Goal: Information Seeking & Learning: Learn about a topic

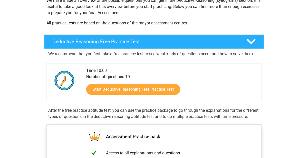
scroll to position [90, 0]
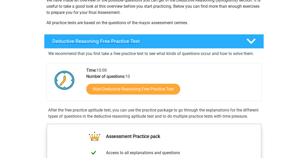
click at [195, 38] on h4 "Deductive Reasoning Free Practice Test" at bounding box center [145, 41] width 186 height 6
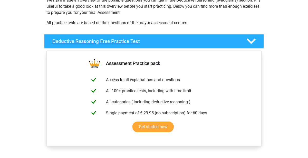
click at [225, 39] on h4 "Deductive Reasoning Free Practice Test" at bounding box center [145, 41] width 186 height 6
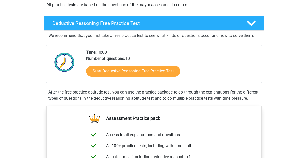
scroll to position [108, 0]
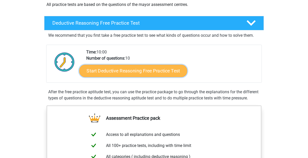
click at [175, 67] on link "Start Deductive Reasoning Free Practice Test" at bounding box center [133, 70] width 108 height 12
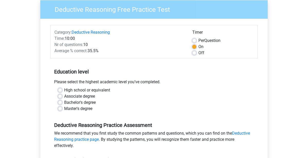
scroll to position [47, 0]
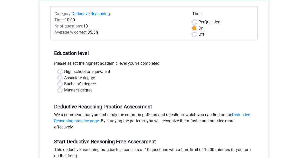
click at [101, 71] on label "High school or equivalent" at bounding box center [87, 72] width 46 height 6
click at [62, 71] on input "High school or equivalent" at bounding box center [60, 71] width 4 height 5
radio input "true"
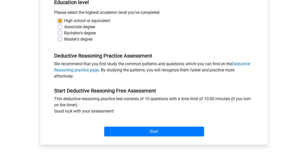
scroll to position [112, 0]
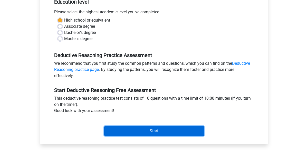
click at [182, 129] on input "Start" at bounding box center [154, 131] width 100 height 10
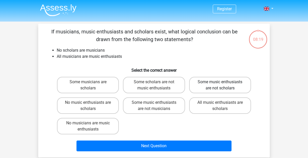
click at [213, 85] on label "Some music enthusiasts are not scholars" at bounding box center [220, 85] width 62 height 16
click at [220, 85] on input "Some music enthusiasts are not scholars" at bounding box center [221, 83] width 3 height 3
radio input "true"
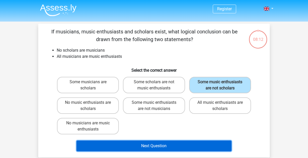
click at [215, 150] on button "Next Question" at bounding box center [153, 145] width 155 height 11
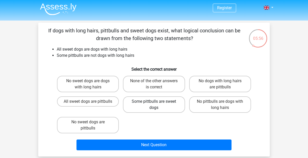
scroll to position [3, 0]
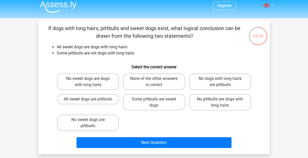
click at [154, 65] on h6 "Select the correct answer" at bounding box center [153, 64] width 215 height 9
drag, startPoint x: 171, startPoint y: 68, endPoint x: 131, endPoint y: 69, distance: 39.3
click at [131, 69] on h6 "Select the correct answer" at bounding box center [153, 64] width 215 height 9
click at [135, 67] on h6 "Select the correct answer" at bounding box center [153, 64] width 215 height 9
click at [136, 65] on h6 "Select the correct answer" at bounding box center [153, 64] width 215 height 9
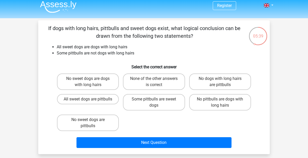
click at [136, 65] on h6 "Select the correct answer" at bounding box center [153, 64] width 215 height 9
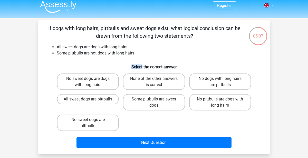
click at [136, 65] on h6 "Select the correct answer" at bounding box center [153, 64] width 215 height 9
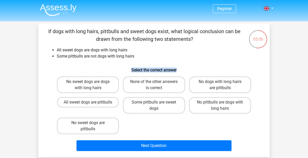
scroll to position [0, 0]
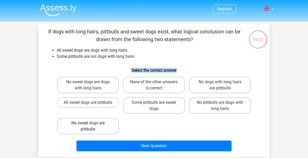
click at [107, 125] on label "No sweet dogs are pittbulls" at bounding box center [88, 126] width 62 height 16
click at [91, 125] on input "No sweet dogs are pittbulls" at bounding box center [89, 124] width 3 height 3
radio input "true"
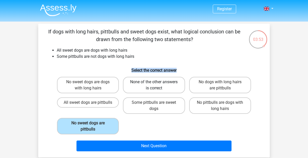
click at [153, 77] on label "None of the other answers is correct" at bounding box center [154, 85] width 62 height 16
click at [154, 82] on input "None of the other answers is correct" at bounding box center [155, 83] width 3 height 3
radio input "true"
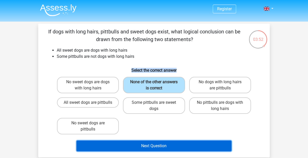
click at [220, 149] on button "Next Question" at bounding box center [153, 145] width 155 height 11
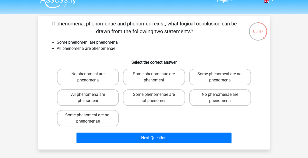
scroll to position [8, 0]
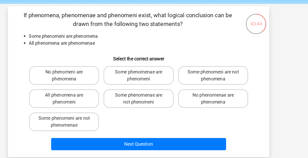
click at [288, 37] on div "Register Nederlands English" at bounding box center [154, 144] width 308 height 305
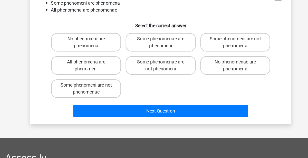
scroll to position [30, 0]
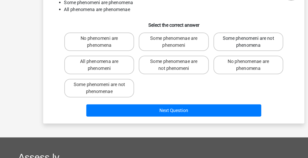
click at [246, 55] on label "Some phenomeni are not phenomena" at bounding box center [220, 55] width 62 height 16
click at [223, 55] on input "Some phenomeni are not phenomena" at bounding box center [221, 53] width 3 height 3
radio input "true"
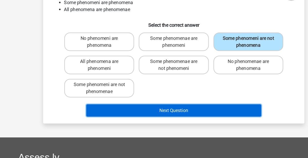
click at [202, 118] on button "Next Question" at bounding box center [153, 115] width 155 height 11
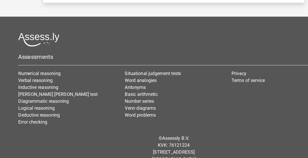
scroll to position [125, 0]
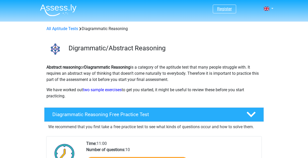
click at [228, 8] on link "Register" at bounding box center [224, 8] width 15 height 5
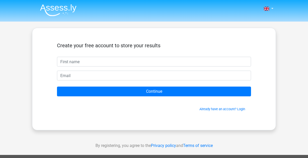
click at [200, 64] on input "text" at bounding box center [154, 62] width 194 height 10
type input "lista"
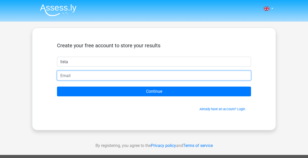
click at [120, 78] on input "email" at bounding box center [154, 76] width 194 height 10
click at [137, 77] on input "email" at bounding box center [154, 76] width 194 height 10
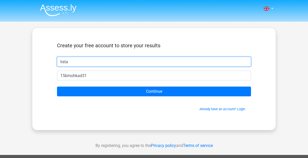
click at [64, 63] on input "lista" at bounding box center [154, 62] width 194 height 10
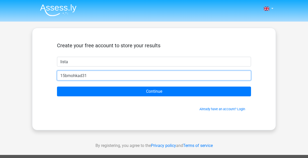
click at [95, 75] on input "15bmohkad31" at bounding box center [154, 76] width 194 height 10
type input "[EMAIL_ADDRESS][DOMAIN_NAME]"
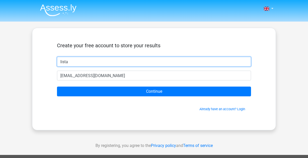
click at [96, 60] on input "lista" at bounding box center [154, 62] width 194 height 10
type input "mohanmad"
type input "lista"
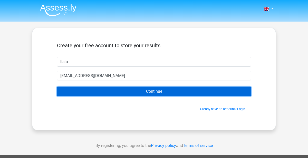
click at [239, 93] on input "Continue" at bounding box center [154, 91] width 194 height 10
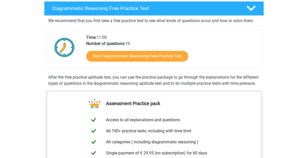
scroll to position [106, 0]
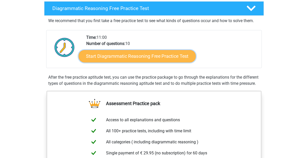
click at [164, 54] on link "Start Diagrammatic Reasoning Free Practice Test" at bounding box center [137, 56] width 117 height 12
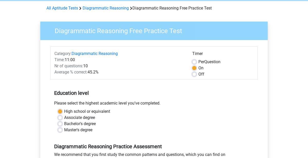
click at [217, 61] on label "Per Question" at bounding box center [209, 62] width 22 height 6
click at [196, 61] on input "Per Question" at bounding box center [194, 61] width 4 height 5
radio input "true"
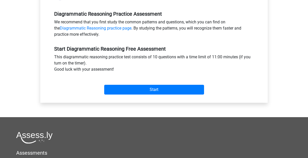
scroll to position [151, 0]
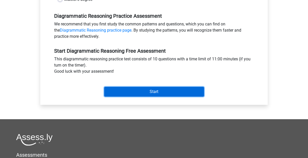
click at [199, 95] on input "Start" at bounding box center [154, 92] width 100 height 10
click at [198, 90] on input "Start" at bounding box center [154, 92] width 100 height 10
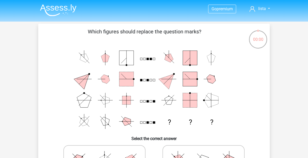
scroll to position [2, 0]
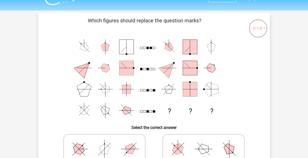
scroll to position [18, 0]
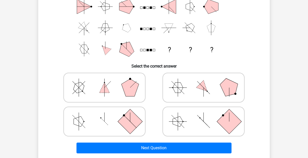
scroll to position [73, 0]
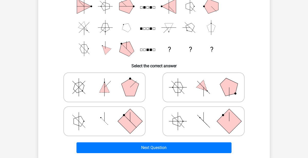
click at [193, 74] on label at bounding box center [203, 87] width 82 height 30
click at [203, 77] on input "radio" at bounding box center [204, 78] width 3 height 3
radio input "true"
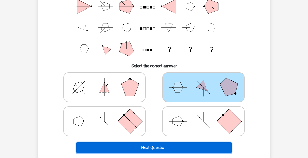
click at [118, 151] on button "Next Question" at bounding box center [153, 147] width 155 height 11
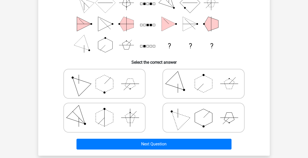
scroll to position [76, 0]
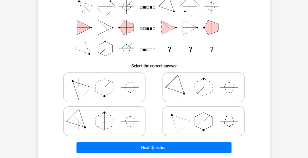
click at [133, 121] on polygon at bounding box center [130, 121] width 10 height 10
click at [108, 115] on input "radio" at bounding box center [105, 112] width 3 height 3
radio input "true"
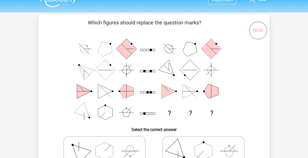
scroll to position [0, 0]
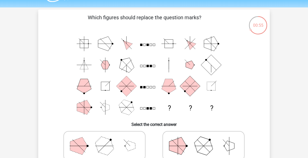
scroll to position [13, 0]
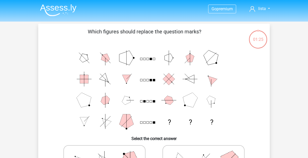
scroll to position [13, 0]
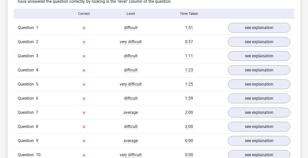
scroll to position [400, 0]
